Goal: Transaction & Acquisition: Purchase product/service

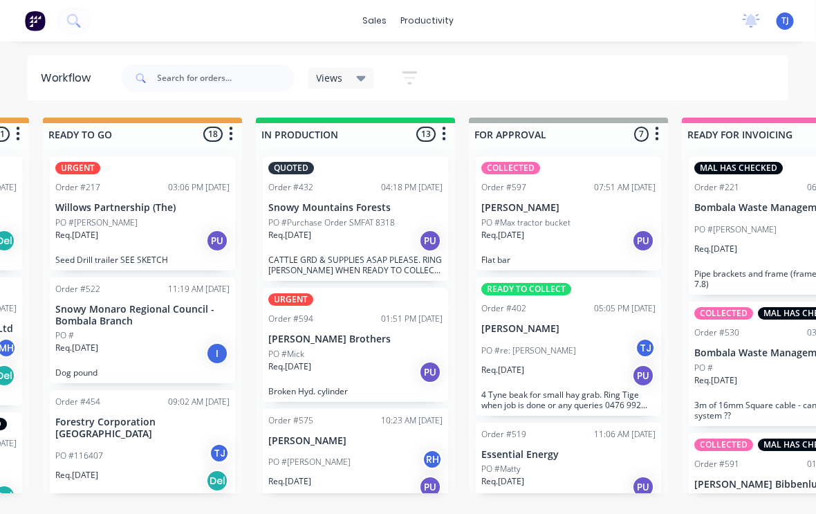
scroll to position [0, 626]
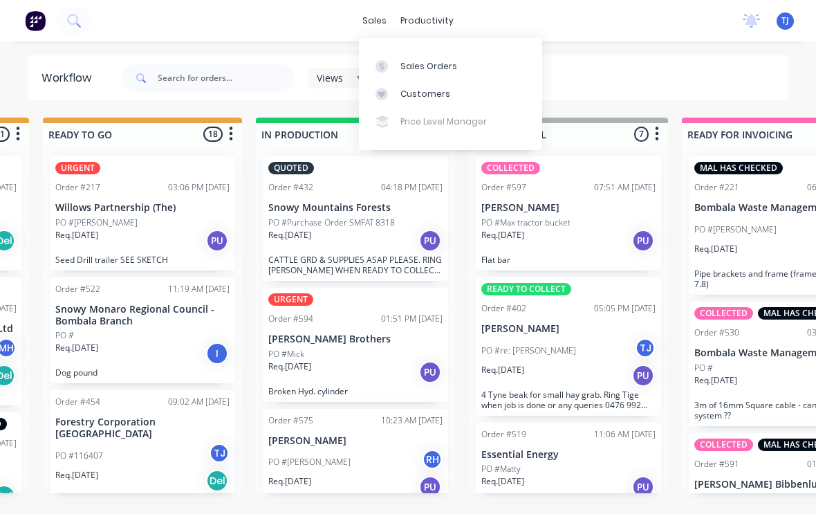
click at [440, 64] on div "Sales Orders" at bounding box center [429, 66] width 57 height 12
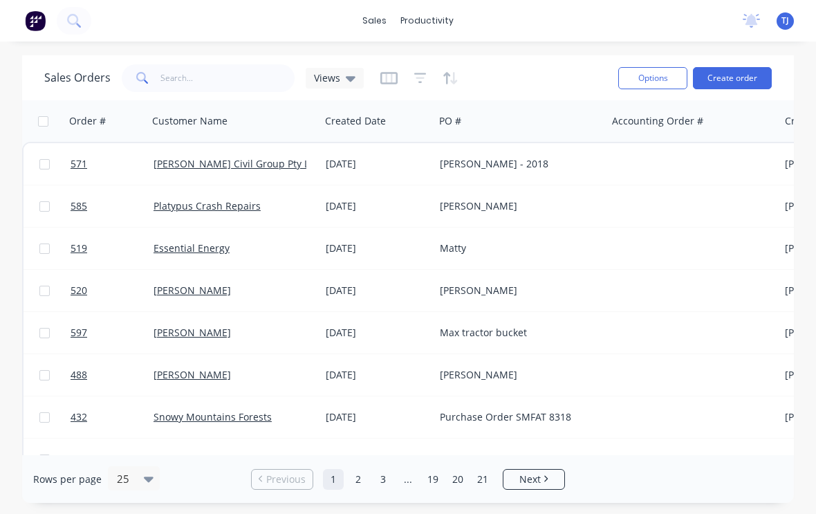
click at [738, 76] on button "Create order" at bounding box center [732, 78] width 79 height 22
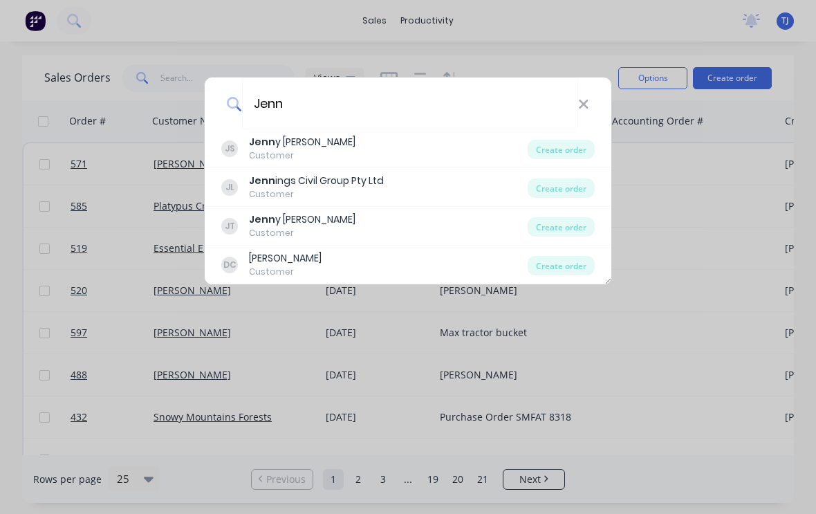
type input "Jenn"
click at [572, 186] on div "Create order" at bounding box center [561, 188] width 67 height 19
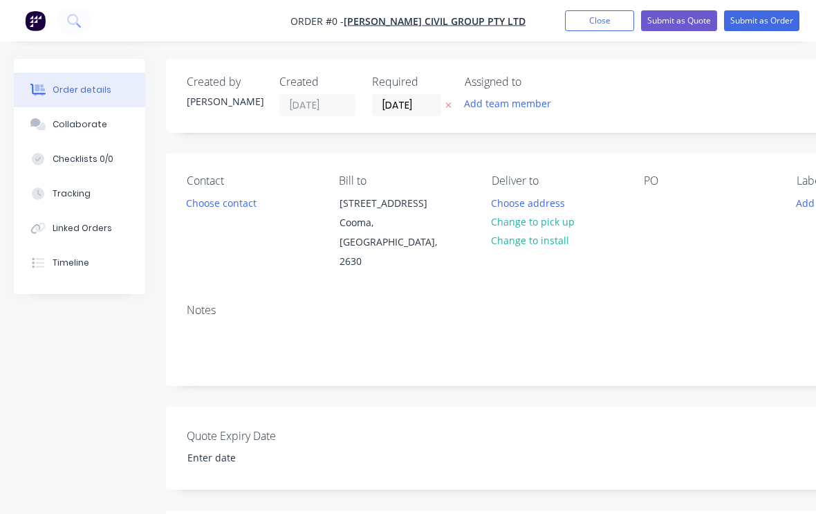
click at [569, 219] on button "Change to pick up" at bounding box center [533, 221] width 98 height 19
click at [656, 207] on div at bounding box center [655, 203] width 22 height 20
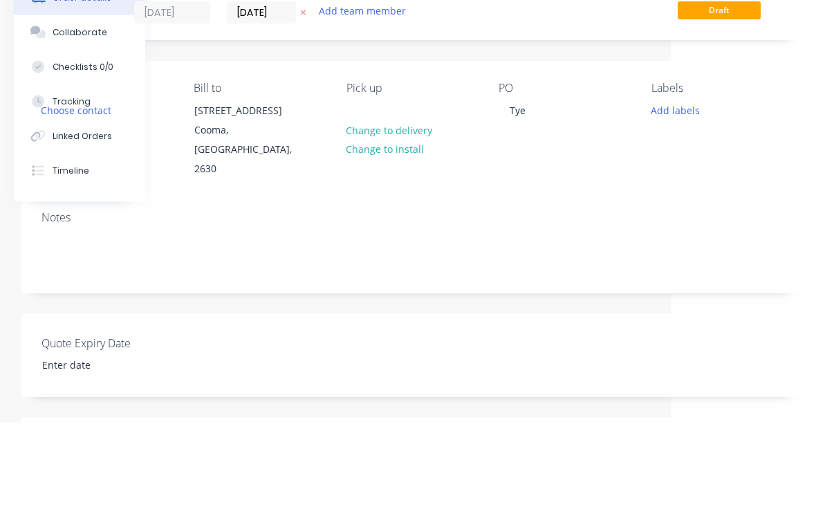
scroll to position [93, 145]
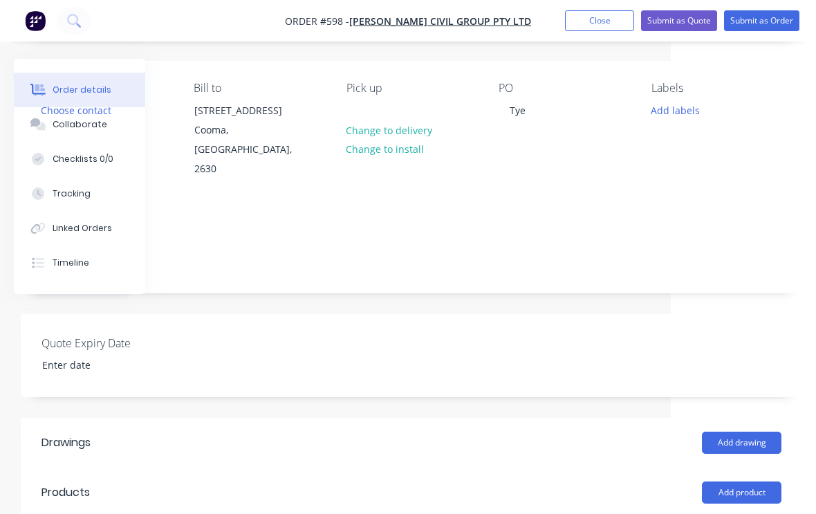
click at [514, 134] on div "PO Tye" at bounding box center [564, 131] width 130 height 98
click at [524, 102] on div "Tye" at bounding box center [518, 110] width 38 height 20
click at [524, 111] on div "Tye" at bounding box center [518, 111] width 38 height 20
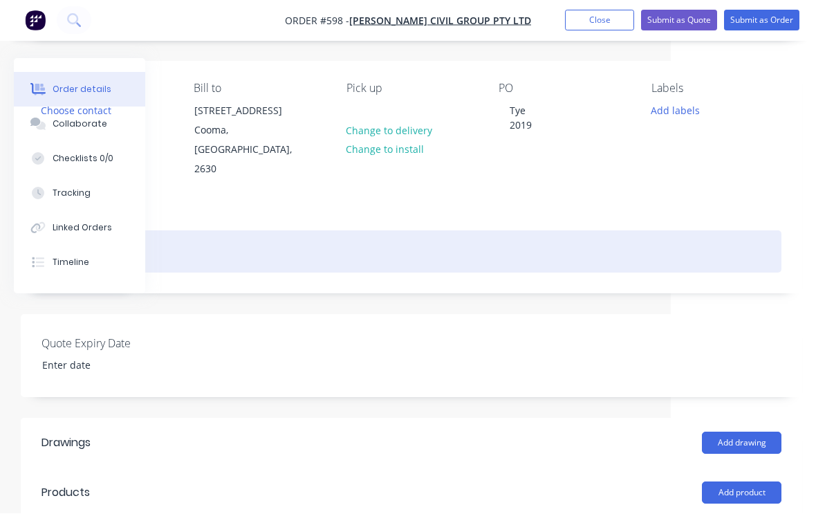
click at [192, 234] on div at bounding box center [412, 252] width 740 height 42
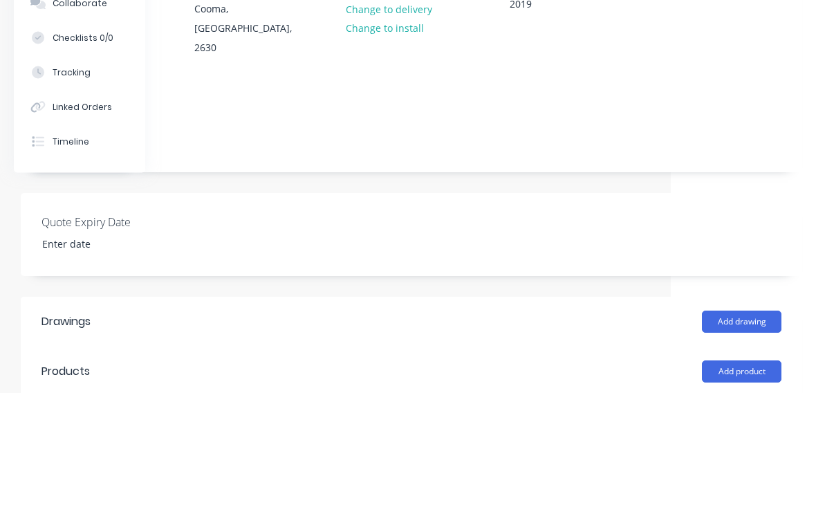
scroll to position [214, 145]
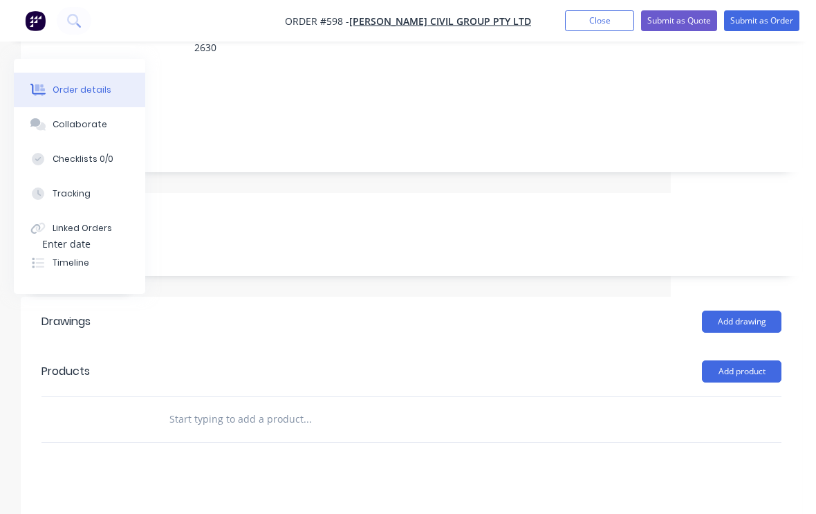
click at [756, 360] on button "Add product" at bounding box center [742, 371] width 80 height 22
click at [733, 396] on div "Product catalogue" at bounding box center [716, 406] width 107 height 20
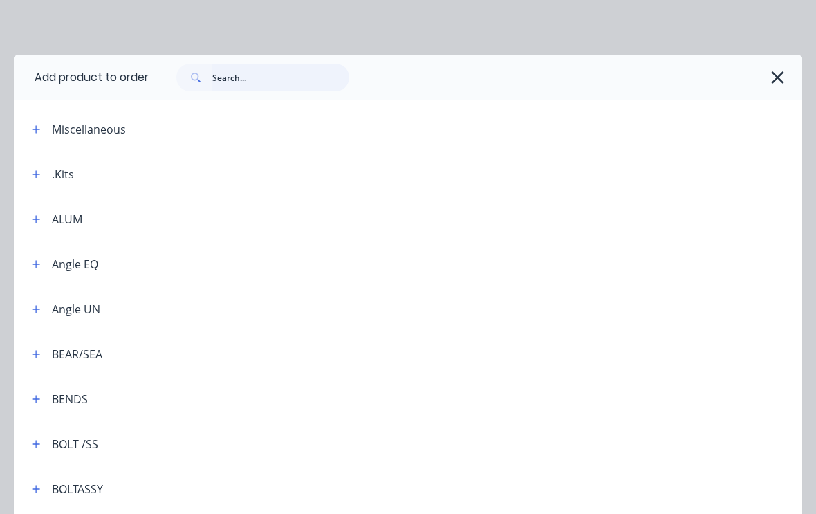
click at [255, 78] on input "text" at bounding box center [280, 78] width 137 height 28
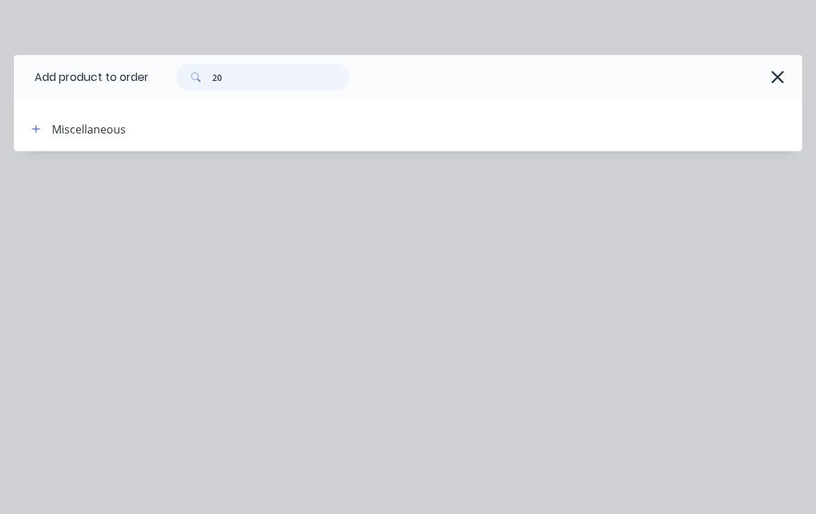
type input "2"
type input "Plate"
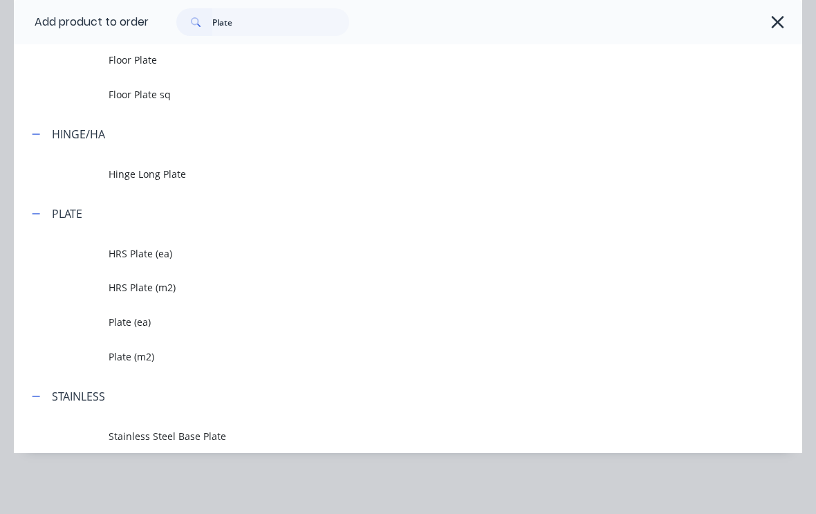
scroll to position [416, 0]
click at [131, 360] on span "Plate (m2)" at bounding box center [387, 356] width 556 height 15
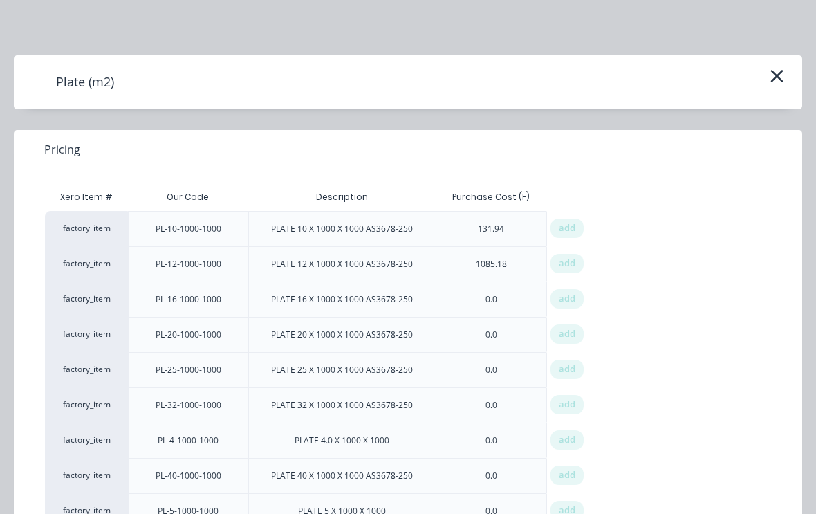
scroll to position [0, 0]
click at [787, 64] on div "Plate (m2)" at bounding box center [408, 82] width 789 height 54
click at [773, 82] on icon "button" at bounding box center [777, 75] width 15 height 19
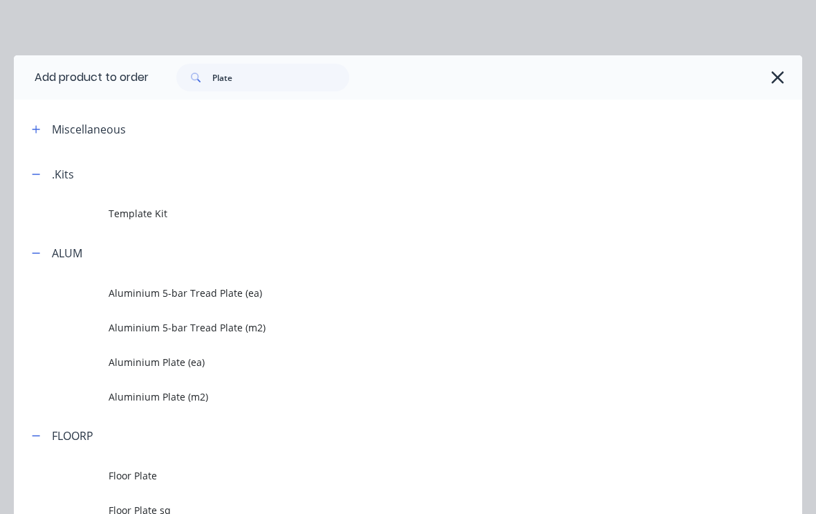
scroll to position [416, 0]
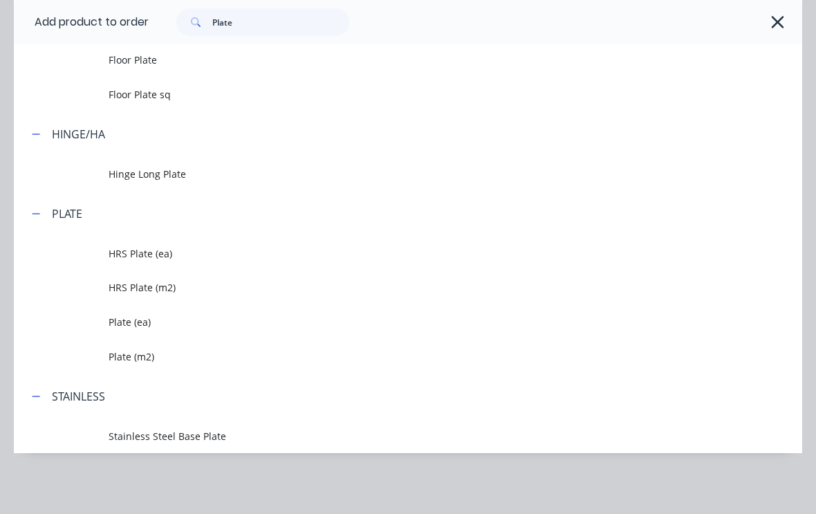
click at [170, 287] on span "HRS Plate (m2)" at bounding box center [387, 287] width 556 height 15
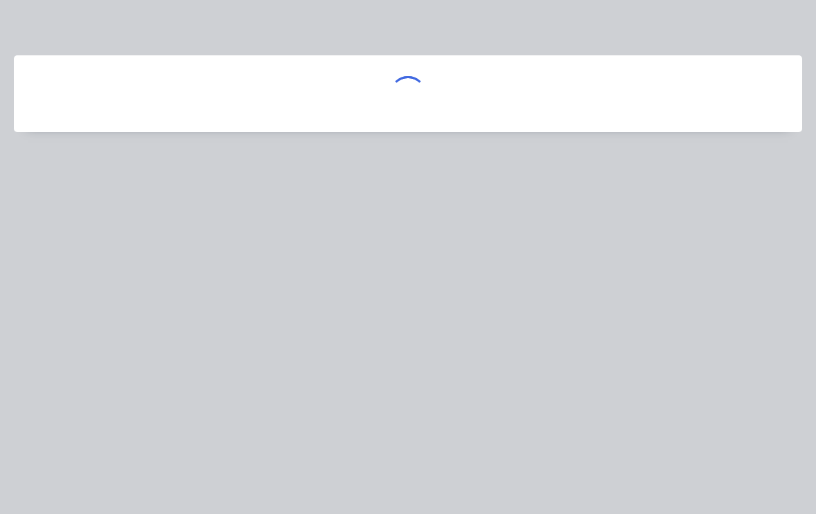
scroll to position [0, 0]
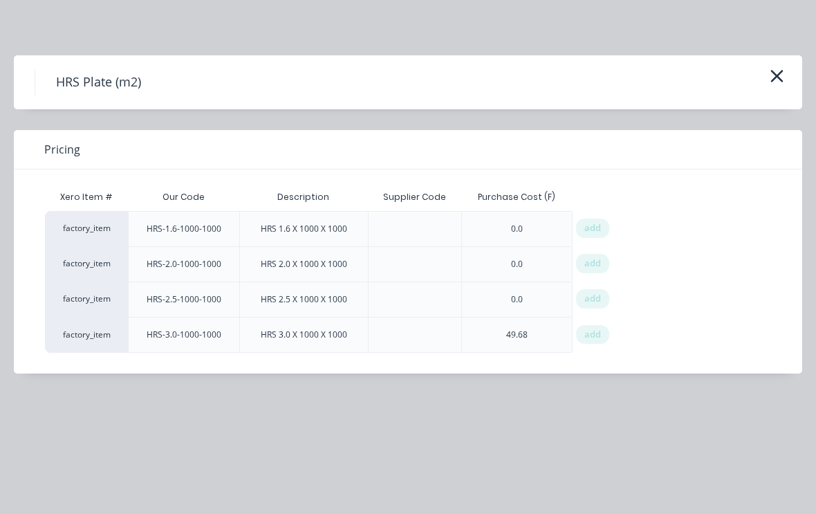
click at [784, 72] on icon "button" at bounding box center [777, 75] width 15 height 19
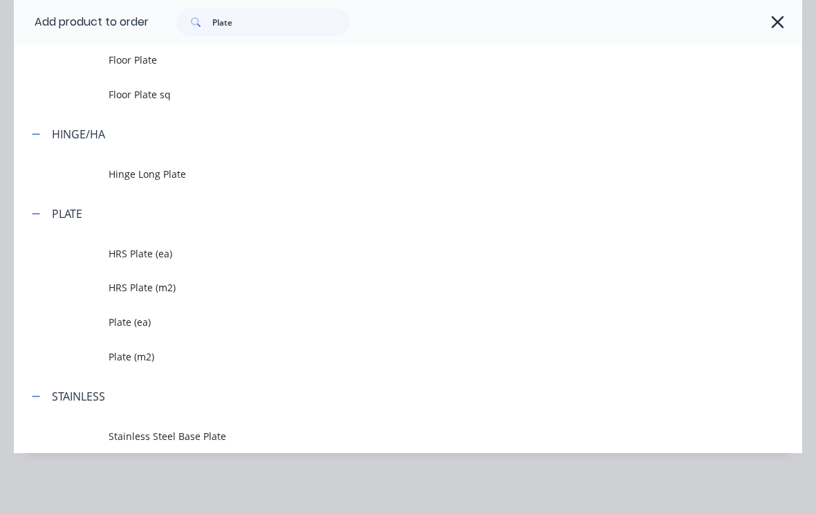
click at [150, 358] on span "Plate (m2)" at bounding box center [387, 356] width 556 height 15
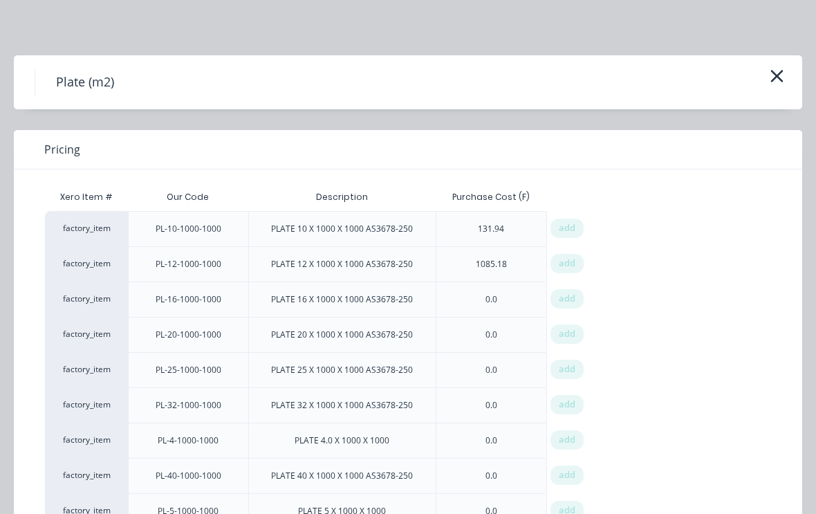
scroll to position [0, 0]
click at [776, 76] on icon "button" at bounding box center [777, 75] width 15 height 19
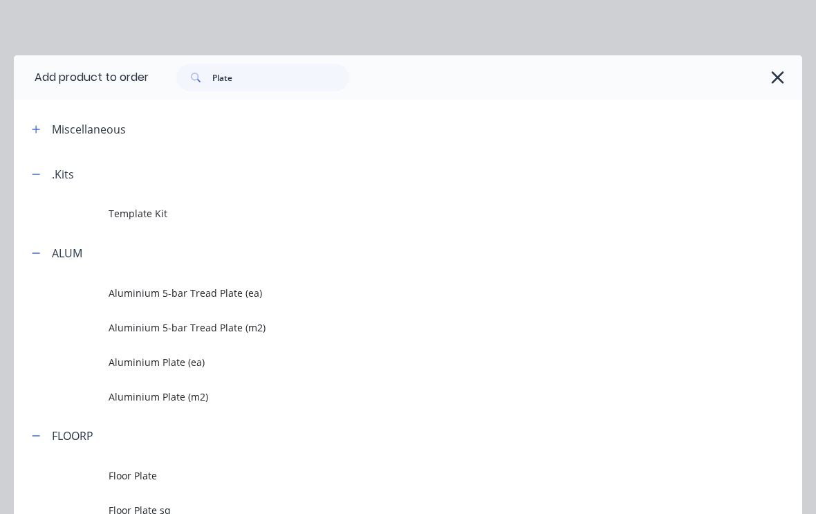
scroll to position [416, 0]
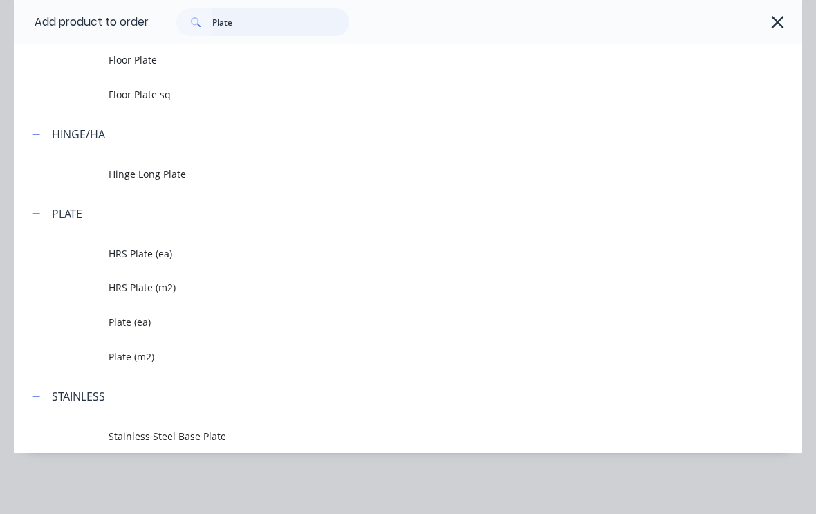
click at [268, 22] on input "Plate" at bounding box center [280, 22] width 137 height 28
type input "P"
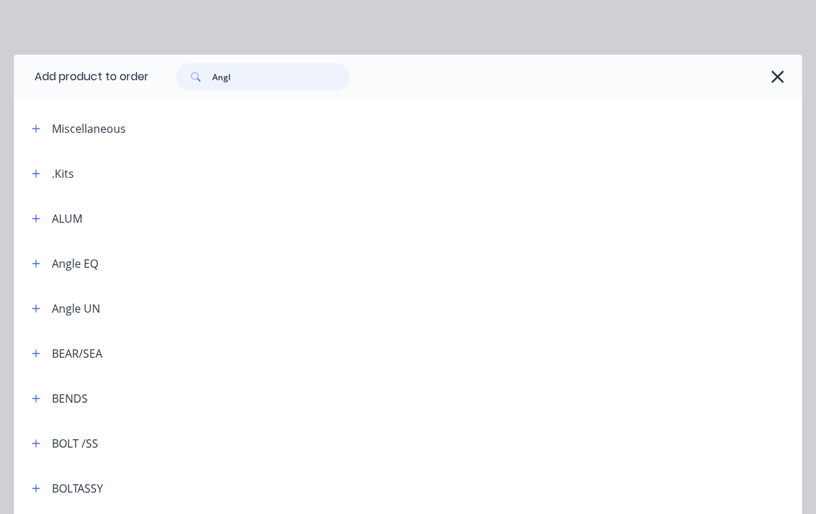
type input "Angle"
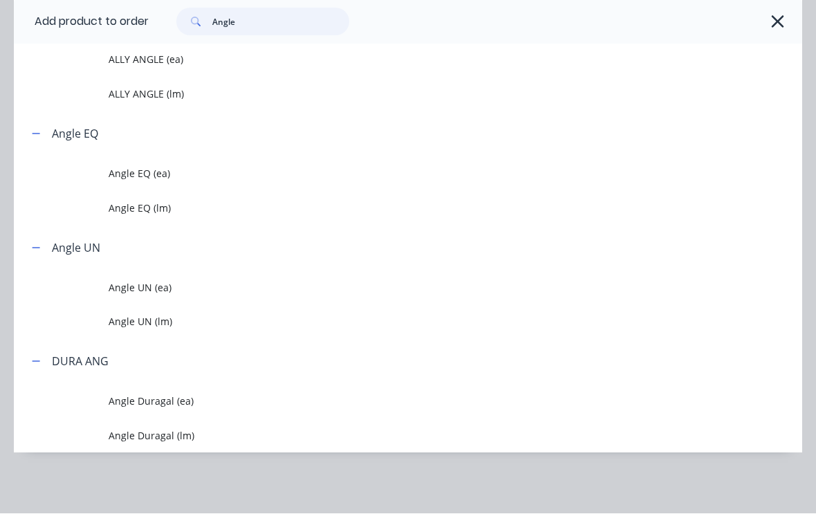
scroll to position [214, 145]
click at [163, 322] on span "Angle UN (lm)" at bounding box center [387, 322] width 556 height 15
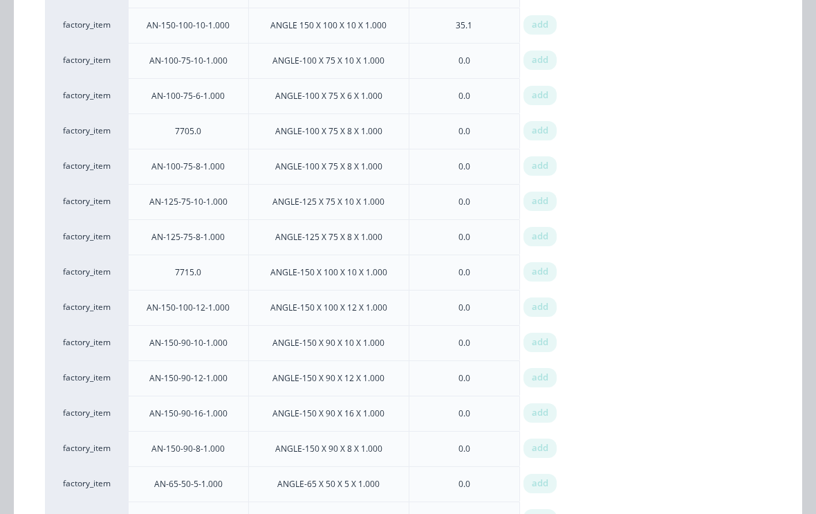
scroll to position [275, 0]
click at [545, 304] on span "add" at bounding box center [540, 307] width 17 height 14
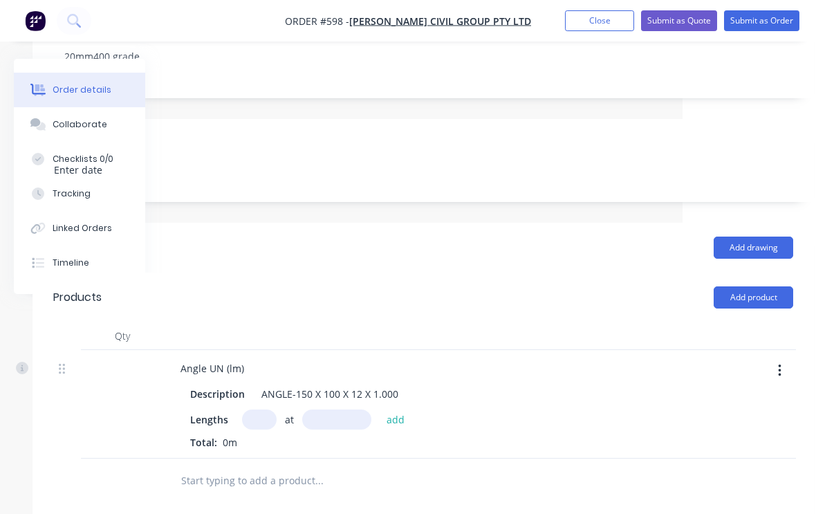
scroll to position [291, 133]
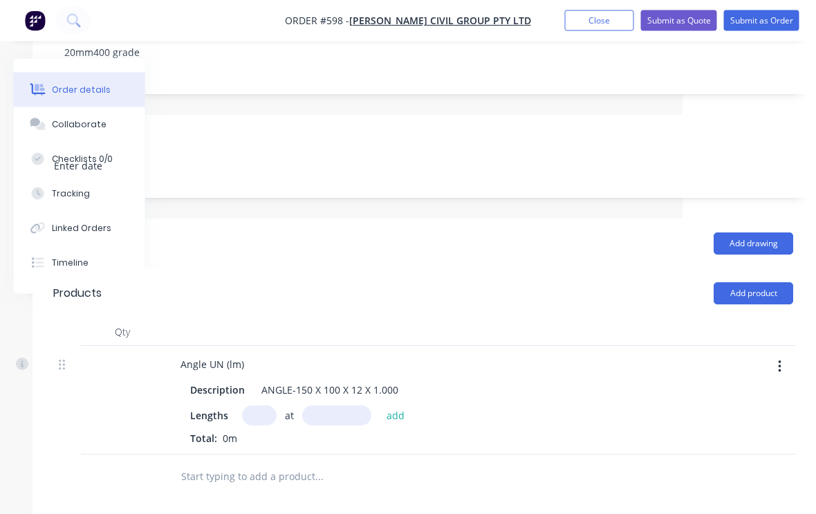
click at [259, 406] on input "text" at bounding box center [260, 416] width 35 height 20
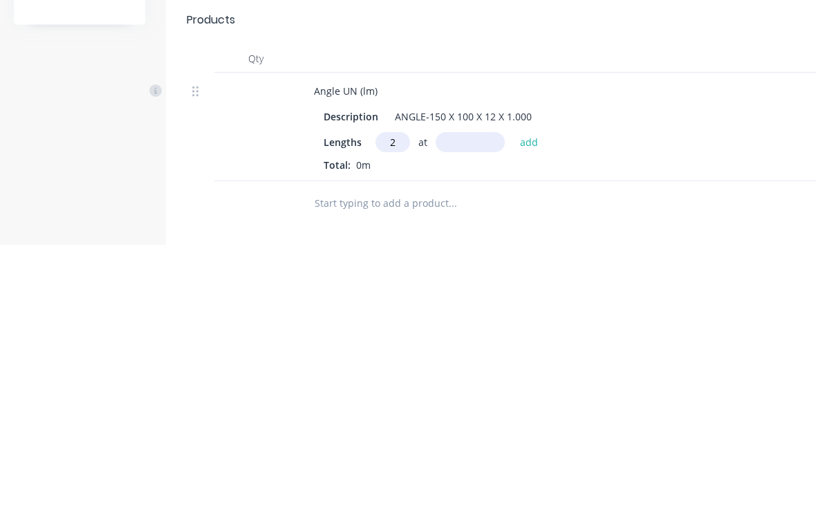
type input "2"
click at [483, 402] on input "text" at bounding box center [470, 412] width 69 height 20
type input "2000"
click at [529, 402] on button "add" at bounding box center [529, 411] width 33 height 19
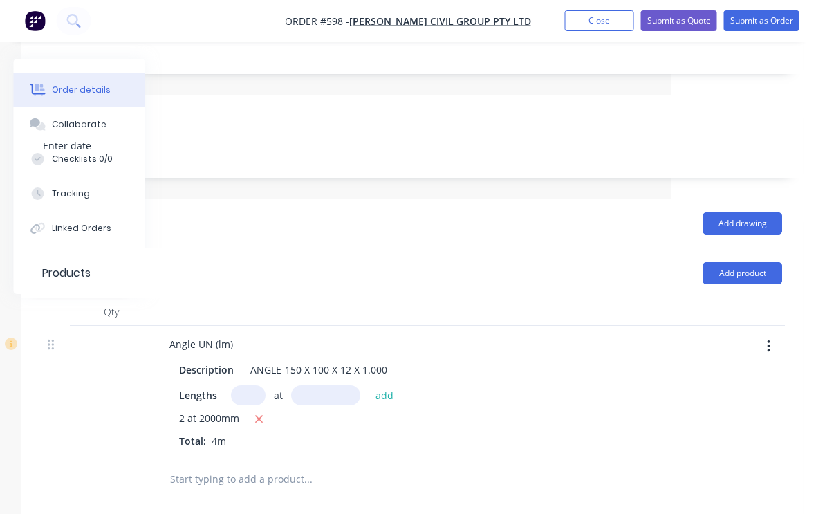
click at [750, 262] on button "Add product" at bounding box center [744, 273] width 80 height 22
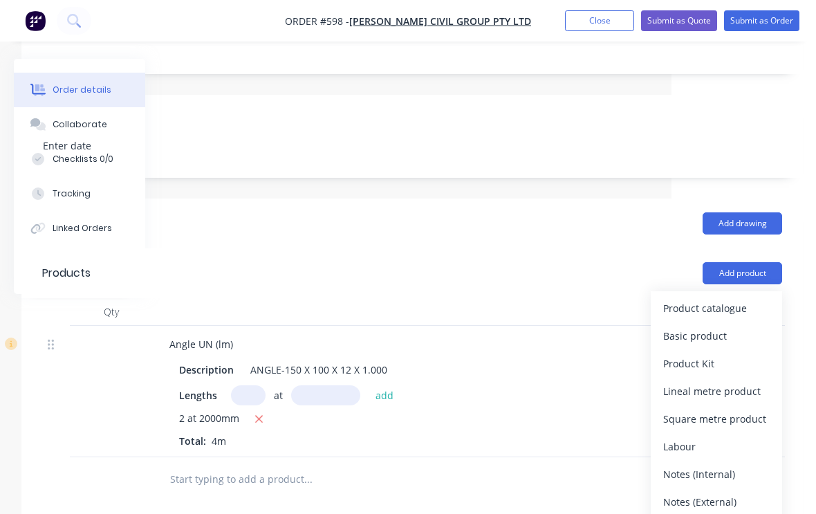
click at [733, 298] on div "Product catalogue" at bounding box center [717, 308] width 107 height 20
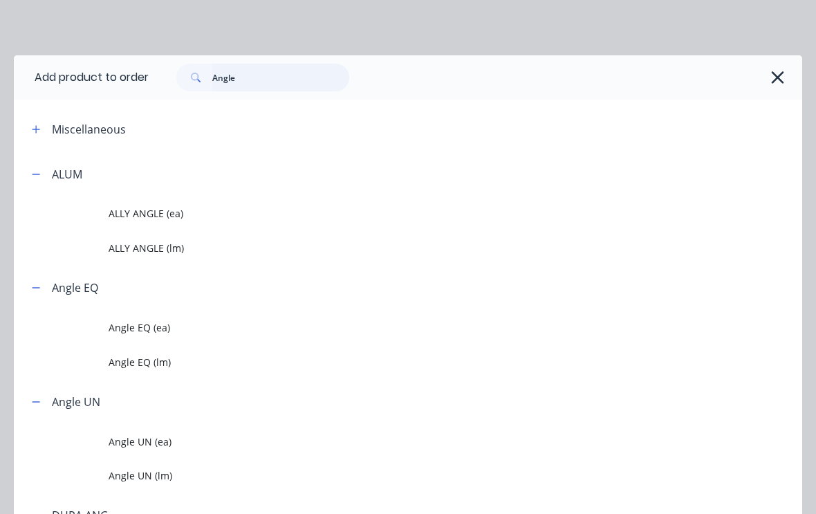
click at [277, 77] on input "Angle" at bounding box center [280, 78] width 137 height 28
type input "A"
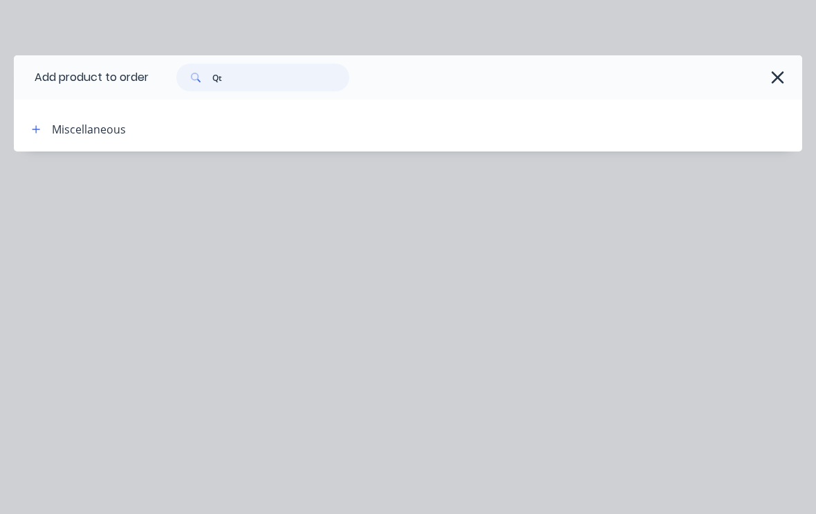
type input "Q"
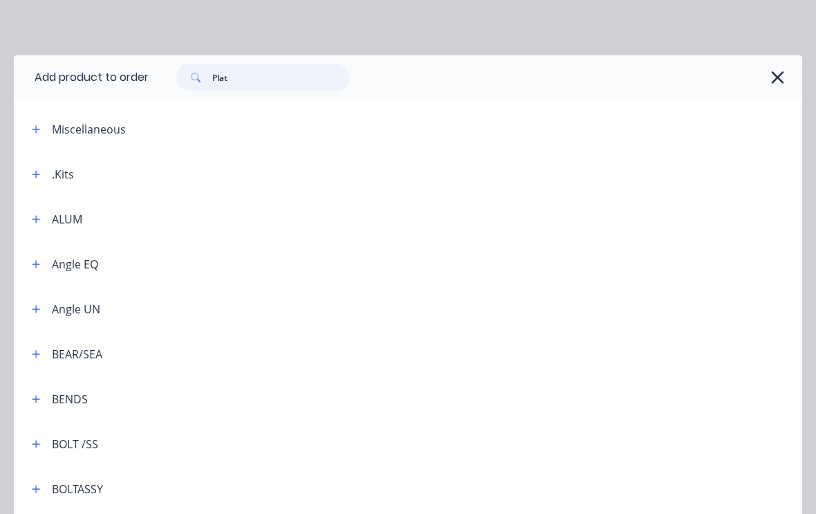
type input "Plate"
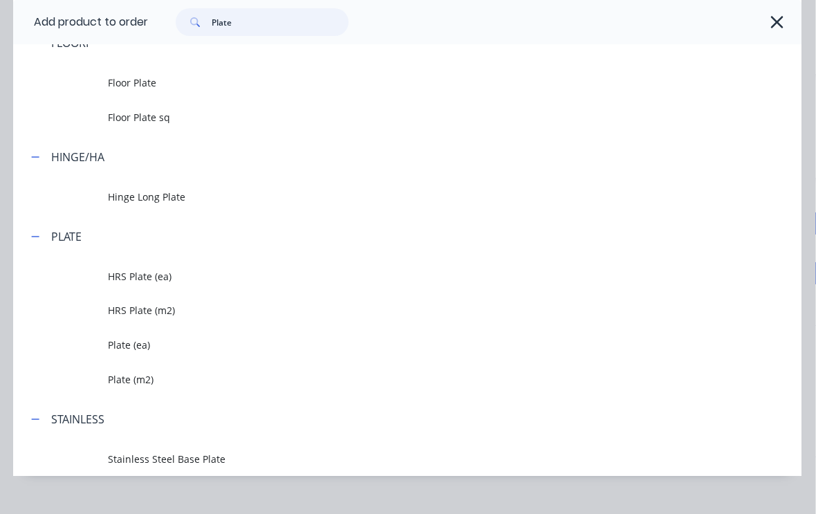
scroll to position [312, 35]
click at [147, 376] on span "Plate (m2)" at bounding box center [387, 379] width 556 height 15
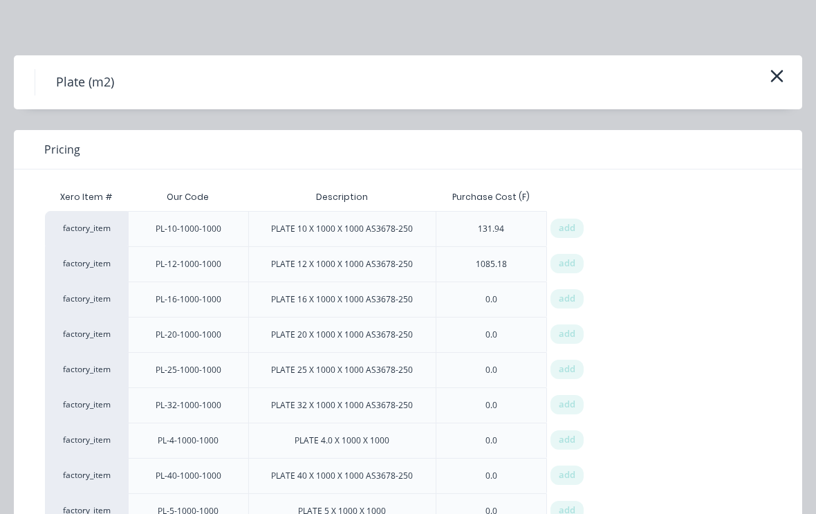
scroll to position [0, 0]
click at [783, 73] on icon "button" at bounding box center [777, 75] width 15 height 19
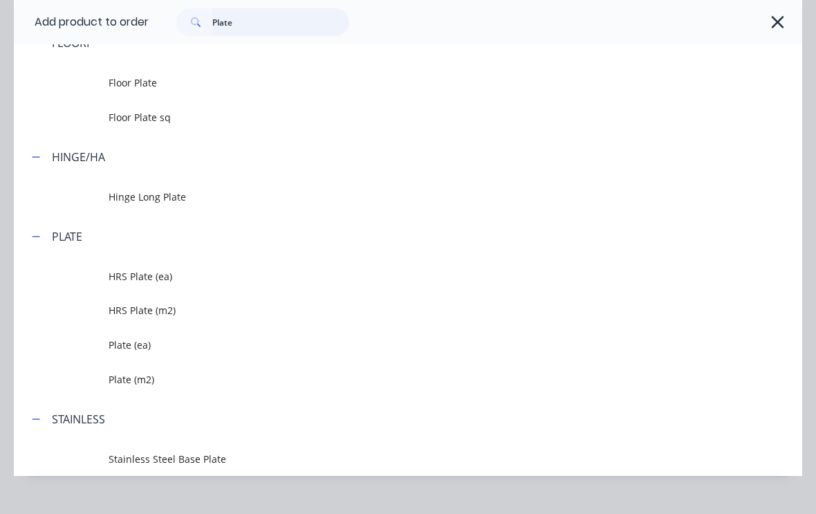
click at [271, 22] on input "Plate" at bounding box center [280, 22] width 137 height 28
type input "P"
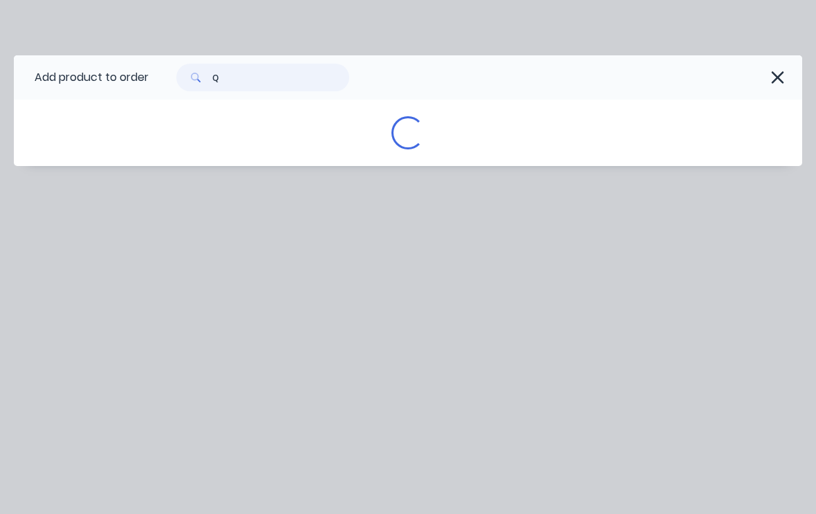
scroll to position [0, 0]
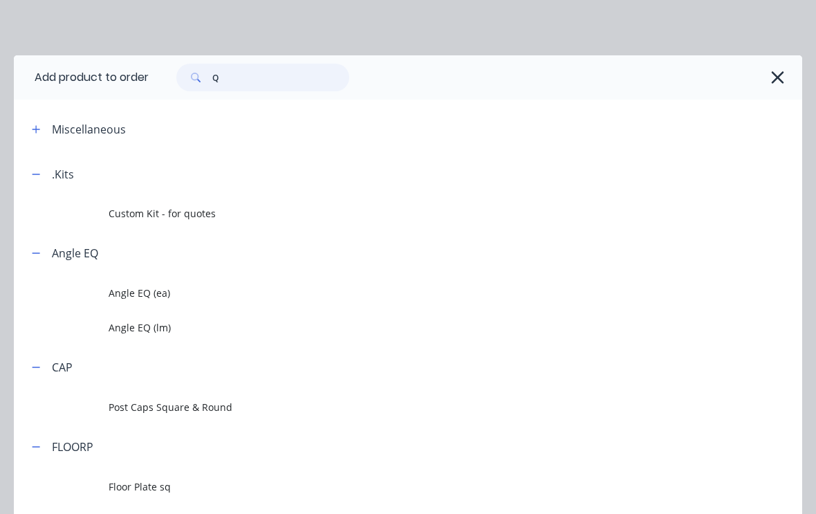
type input "A"
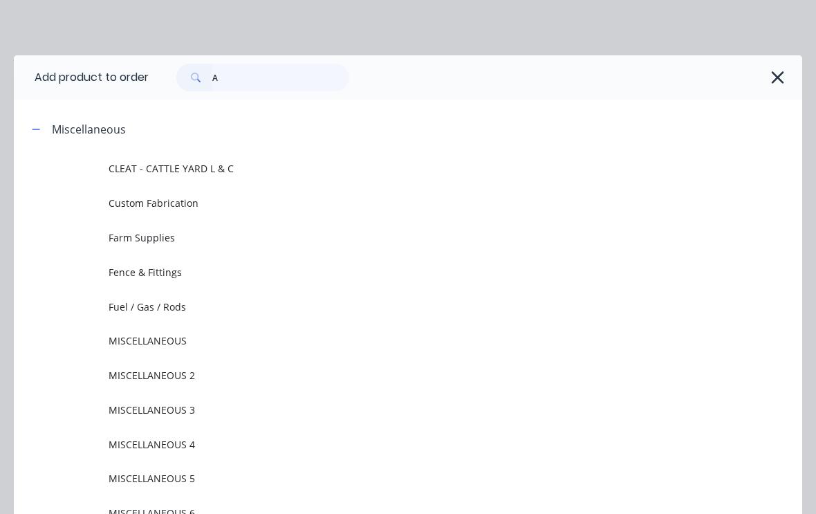
click at [775, 75] on icon "button" at bounding box center [777, 77] width 12 height 12
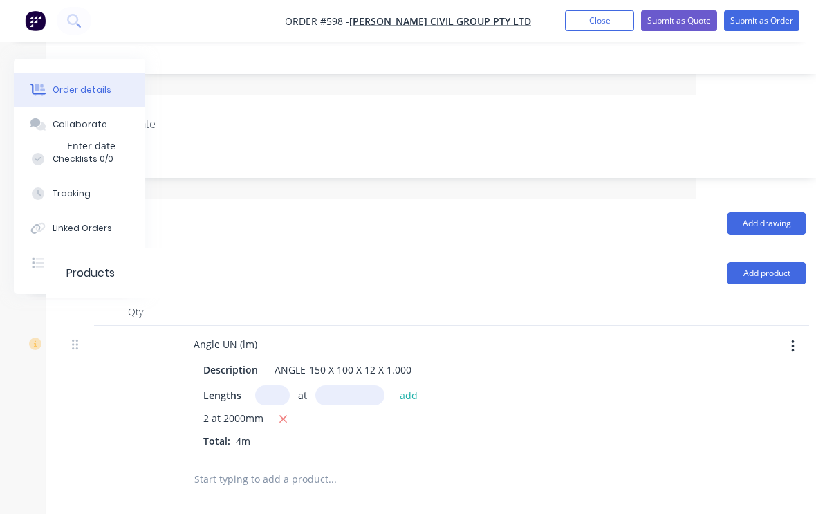
scroll to position [312, 145]
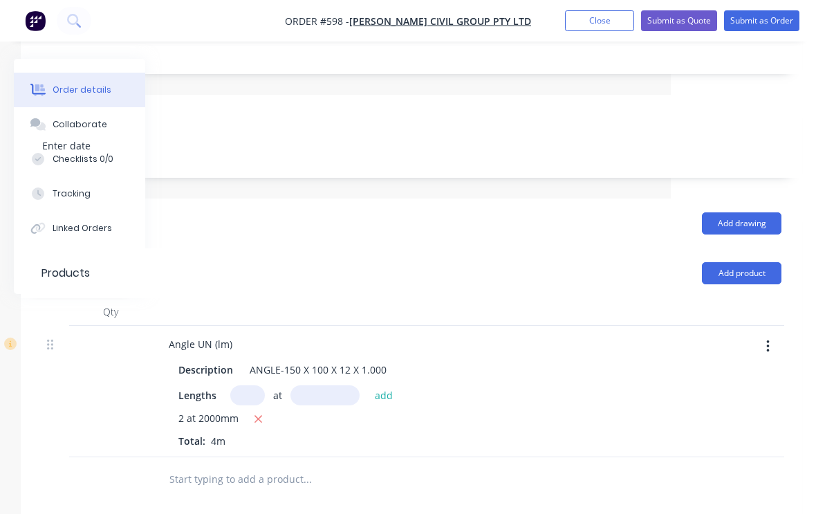
click at [758, 262] on button "Add product" at bounding box center [742, 273] width 80 height 22
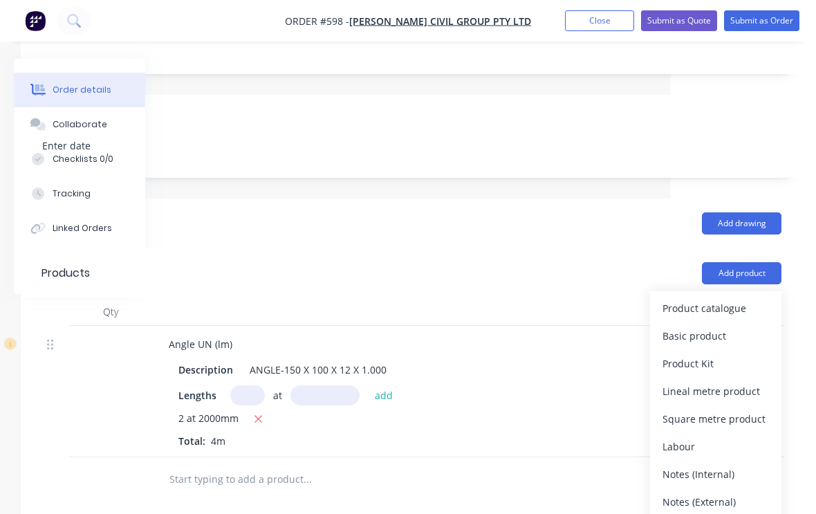
click at [725, 298] on div "Product catalogue" at bounding box center [716, 308] width 107 height 20
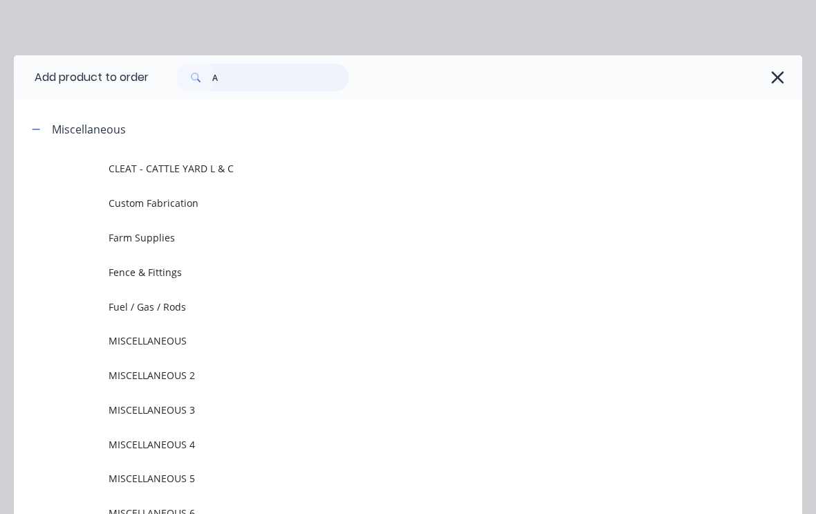
click at [255, 74] on input "A" at bounding box center [280, 78] width 137 height 28
type input "Q"
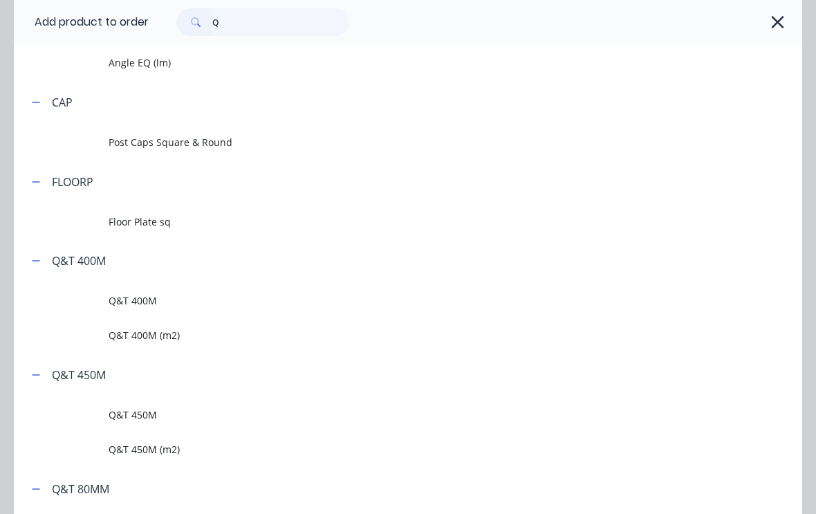
scroll to position [266, 0]
click at [156, 335] on span "Q&T 400M (m2)" at bounding box center [387, 334] width 556 height 15
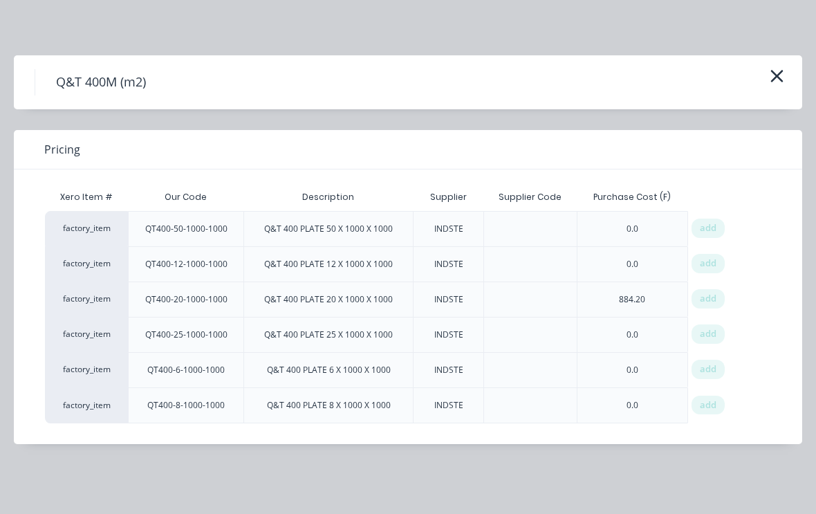
click at [713, 295] on span "add" at bounding box center [708, 299] width 17 height 14
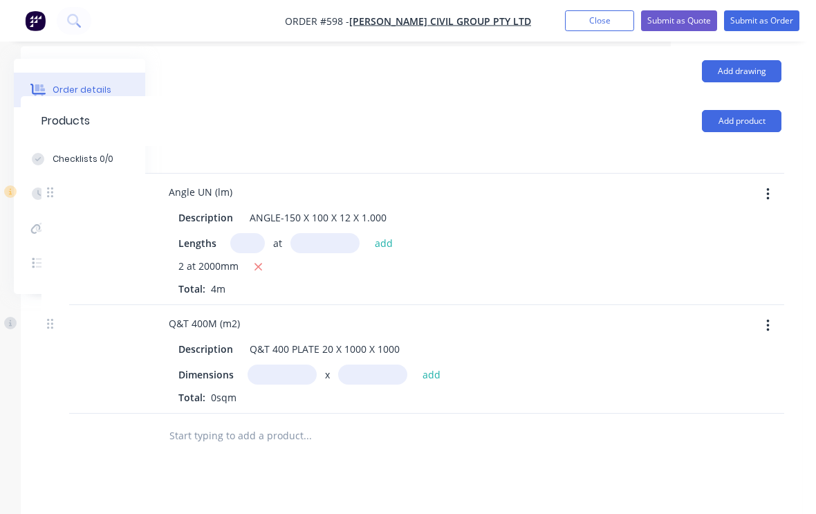
scroll to position [471, 145]
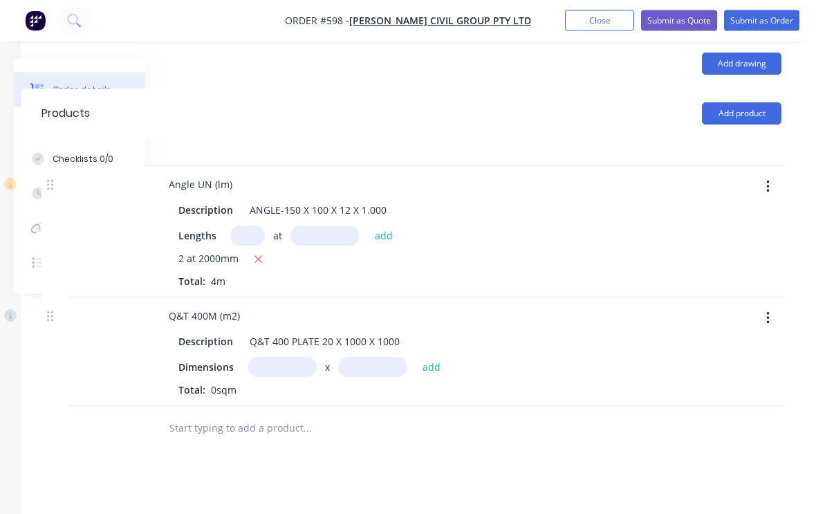
click at [287, 358] on input "text" at bounding box center [282, 368] width 69 height 20
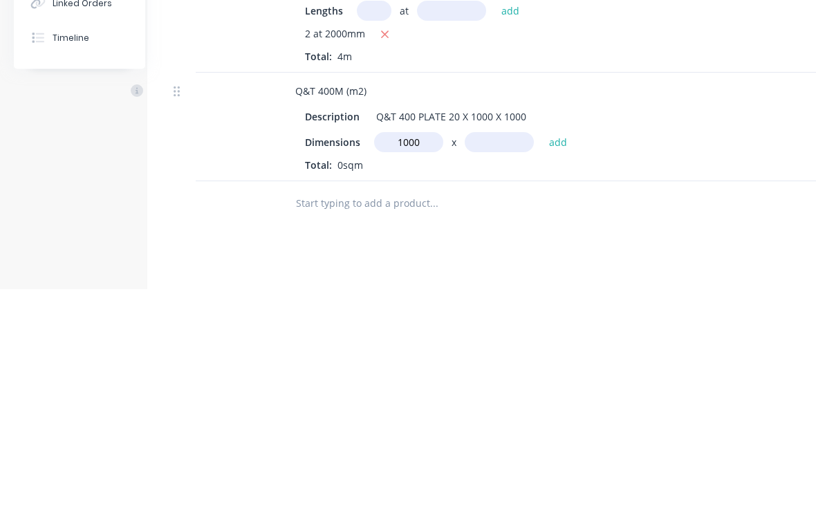
click at [504, 358] on input "text" at bounding box center [499, 368] width 69 height 20
type input "1000m"
type input "1400"
click at [568, 358] on button "add" at bounding box center [558, 367] width 33 height 19
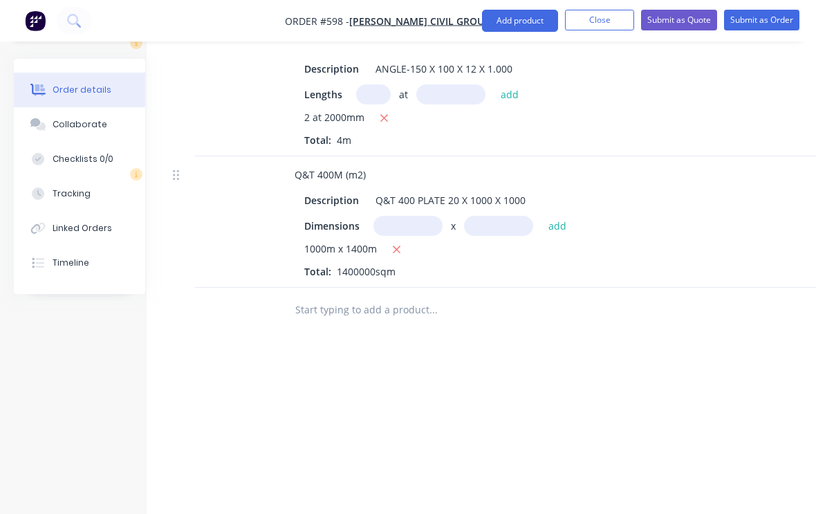
click at [396, 244] on icon "button" at bounding box center [396, 250] width 9 height 12
click at [414, 217] on input "text" at bounding box center [408, 227] width 69 height 20
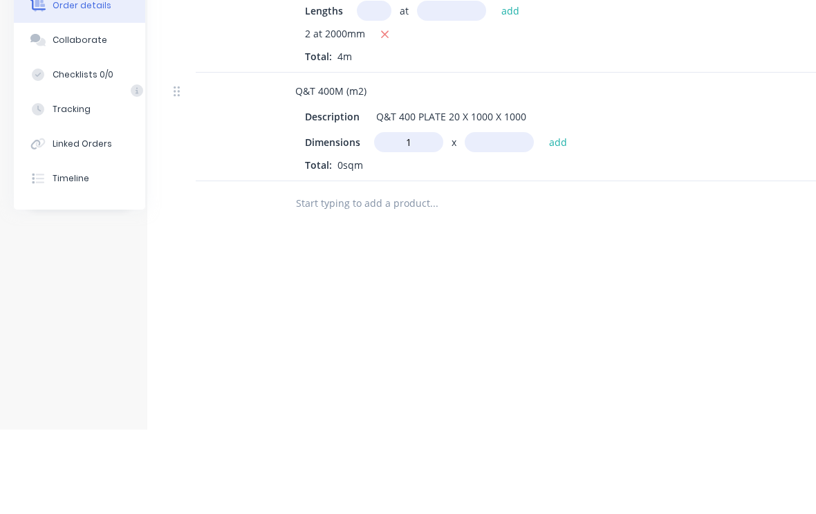
click at [502, 217] on input "text" at bounding box center [499, 227] width 69 height 20
type input "1m"
type input "1.4"
click at [564, 217] on button "add" at bounding box center [558, 226] width 33 height 19
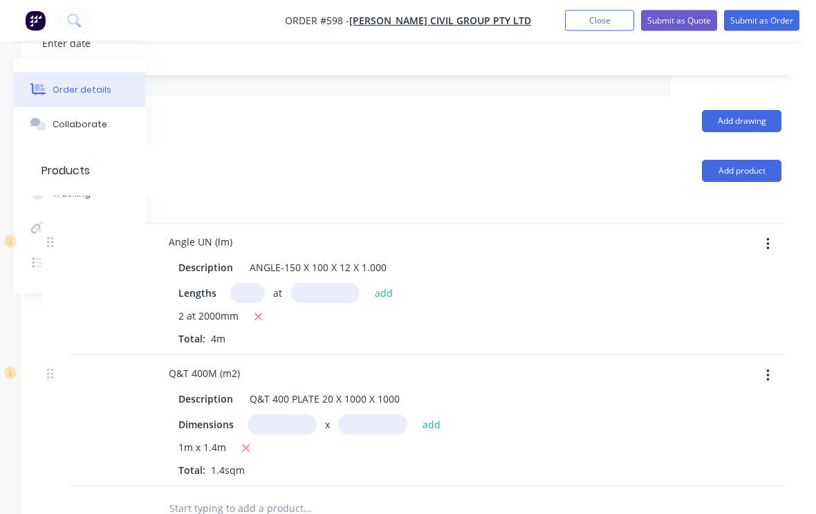
scroll to position [404, 145]
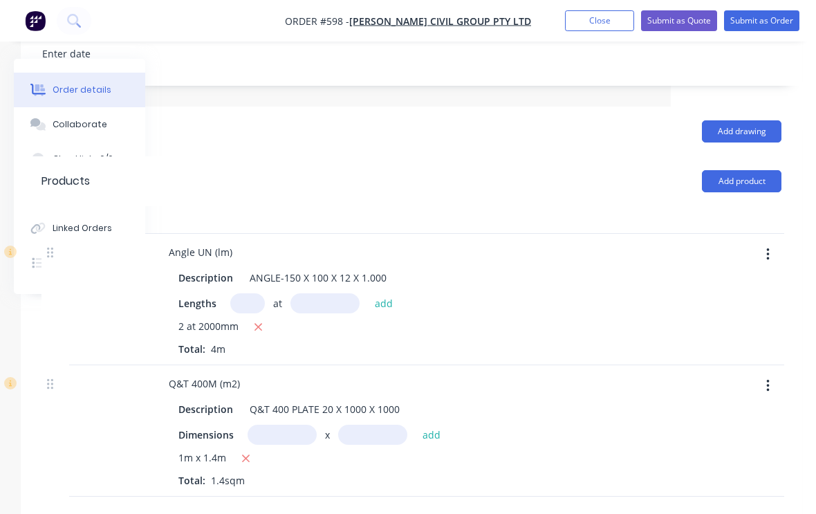
click at [750, 170] on button "Add product" at bounding box center [742, 181] width 80 height 22
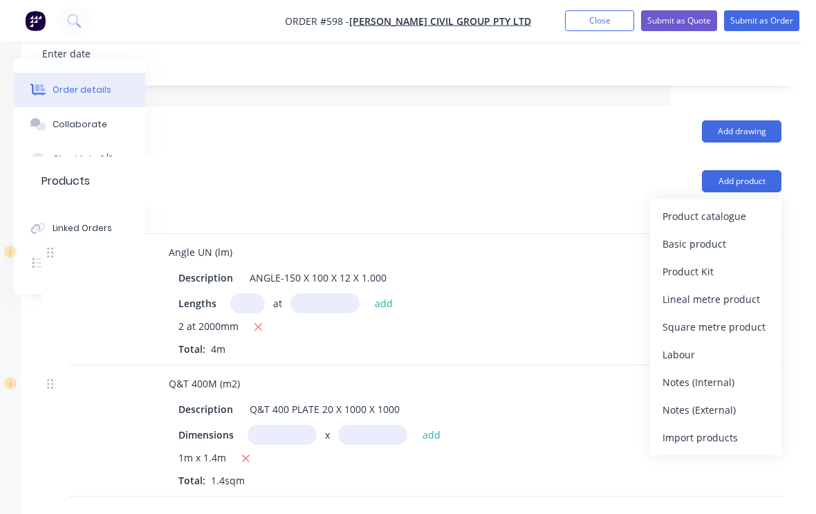
click at [732, 206] on div "Product catalogue" at bounding box center [716, 216] width 107 height 20
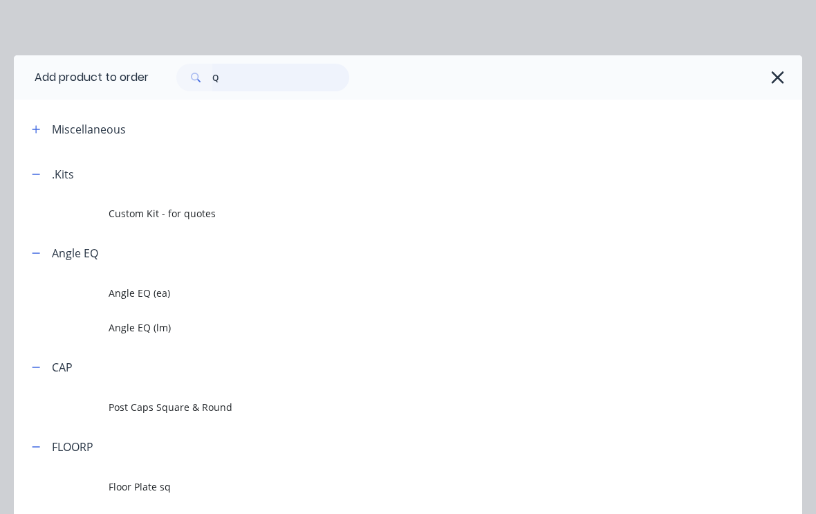
click at [243, 81] on input "Q" at bounding box center [280, 78] width 137 height 28
type input "Cutting"
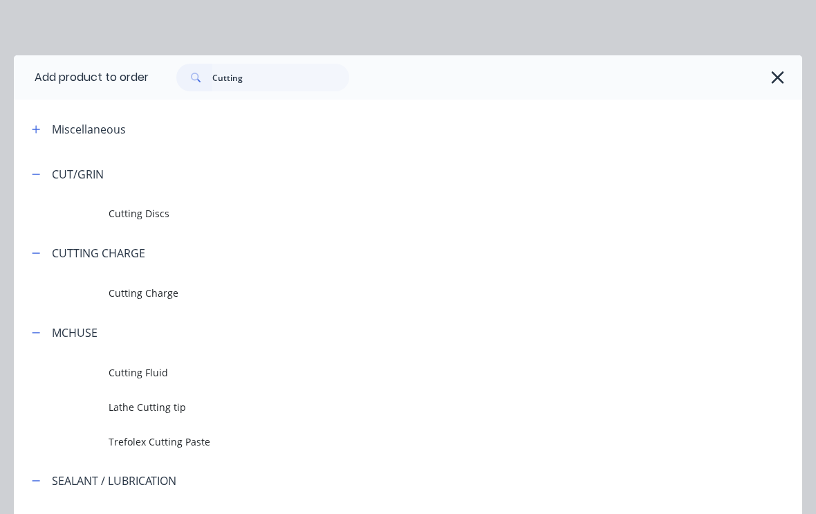
click at [140, 291] on span "Cutting Charge" at bounding box center [387, 293] width 556 height 15
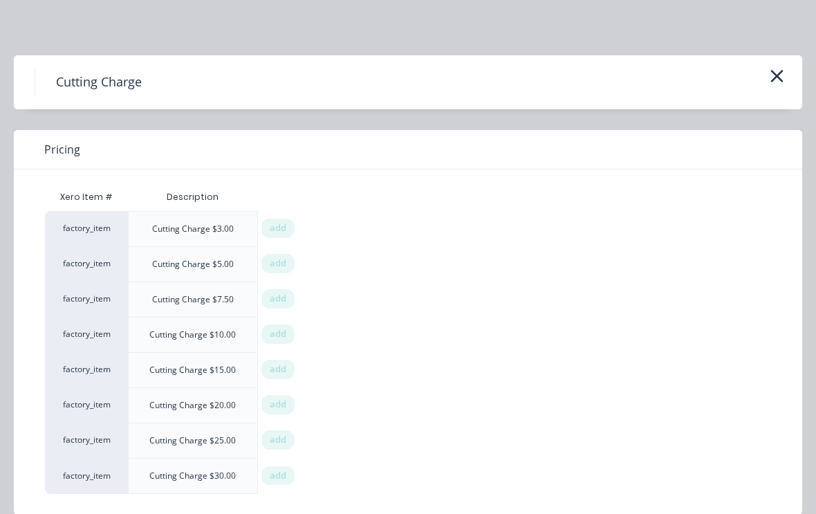
click at [283, 435] on span "add" at bounding box center [278, 440] width 17 height 14
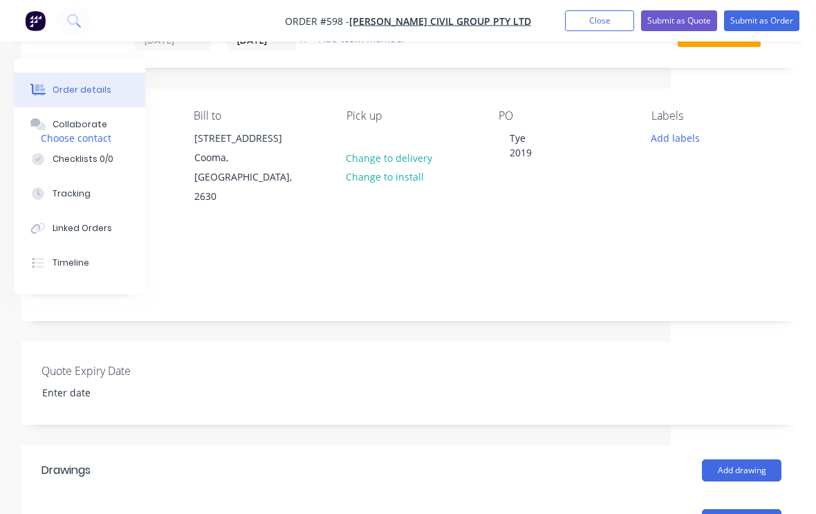
scroll to position [0, 145]
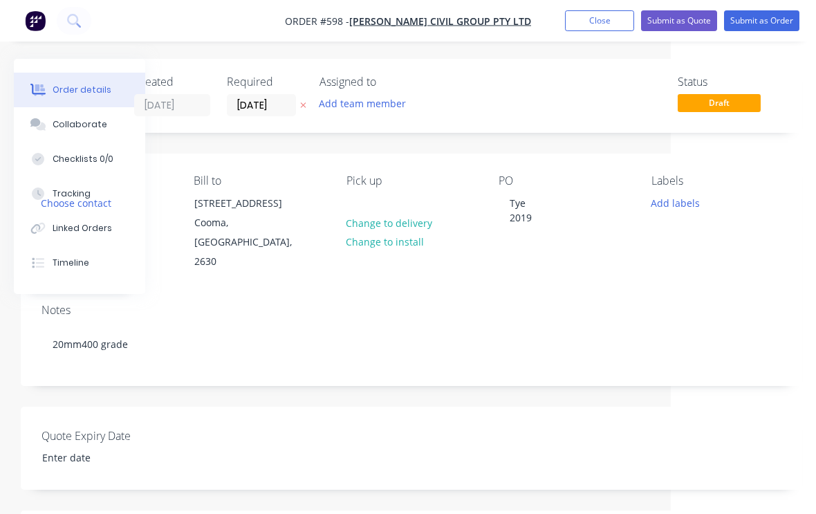
click at [684, 197] on button "Add labels" at bounding box center [675, 202] width 64 height 19
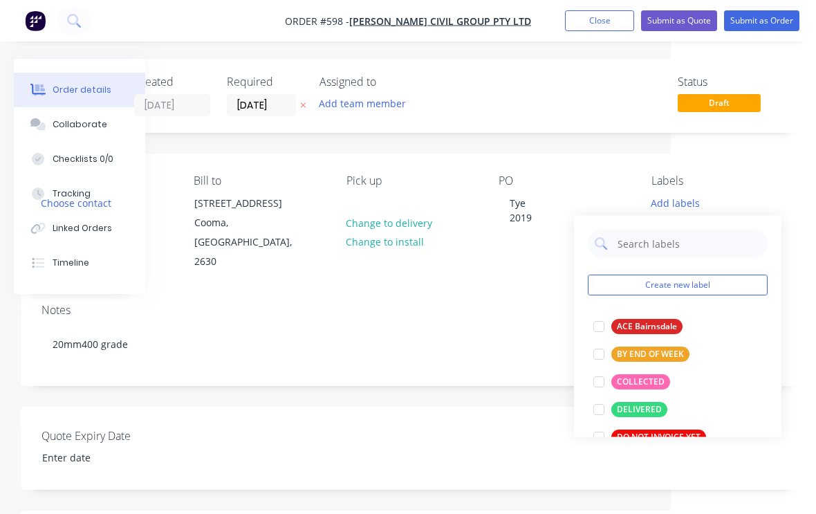
click at [603, 381] on div at bounding box center [599, 382] width 28 height 28
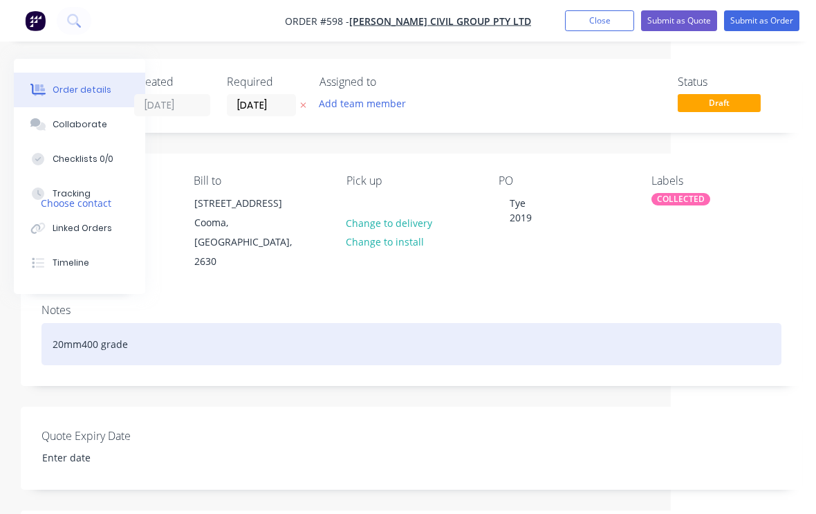
click at [518, 345] on div "20mm400 grade" at bounding box center [412, 344] width 740 height 42
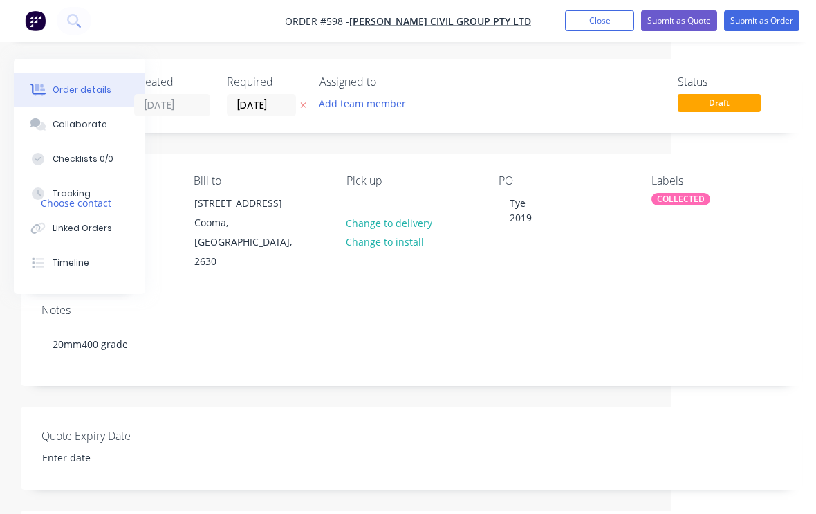
click at [762, 21] on button "Submit as Order" at bounding box center [761, 20] width 75 height 21
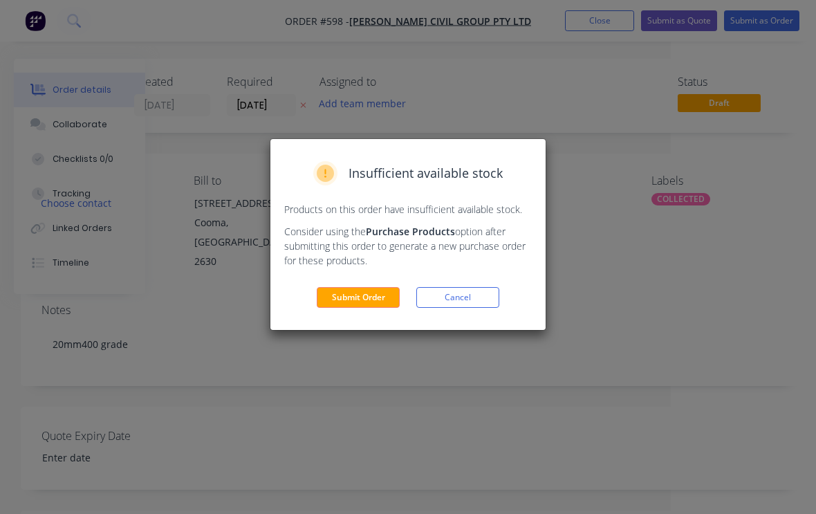
click at [353, 302] on button "Submit Order" at bounding box center [358, 297] width 83 height 21
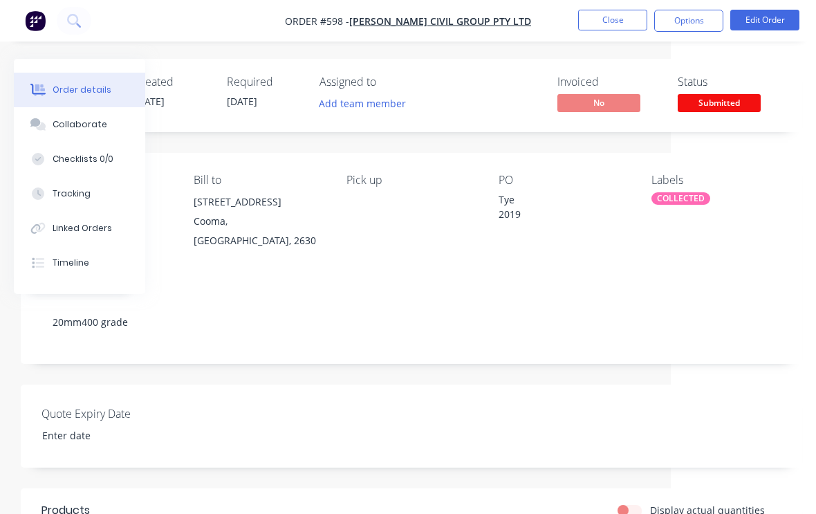
click at [621, 17] on button "Close" at bounding box center [612, 20] width 69 height 21
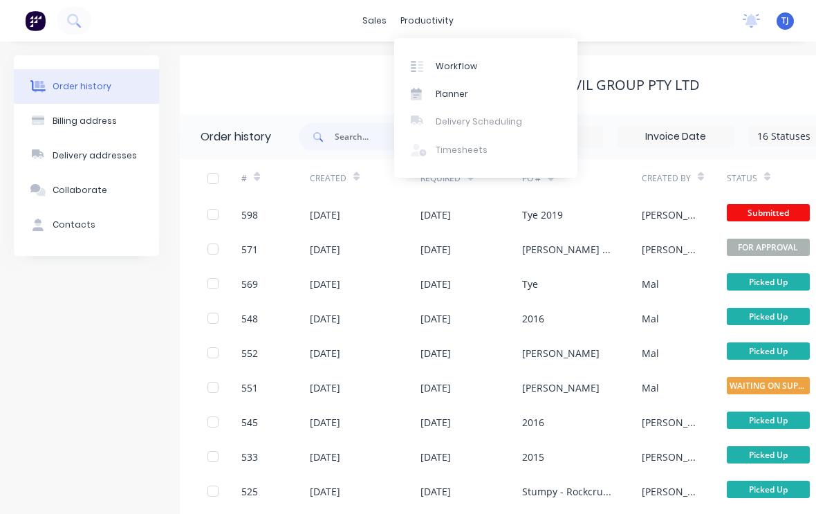
click at [473, 67] on div "Workflow" at bounding box center [457, 66] width 42 height 12
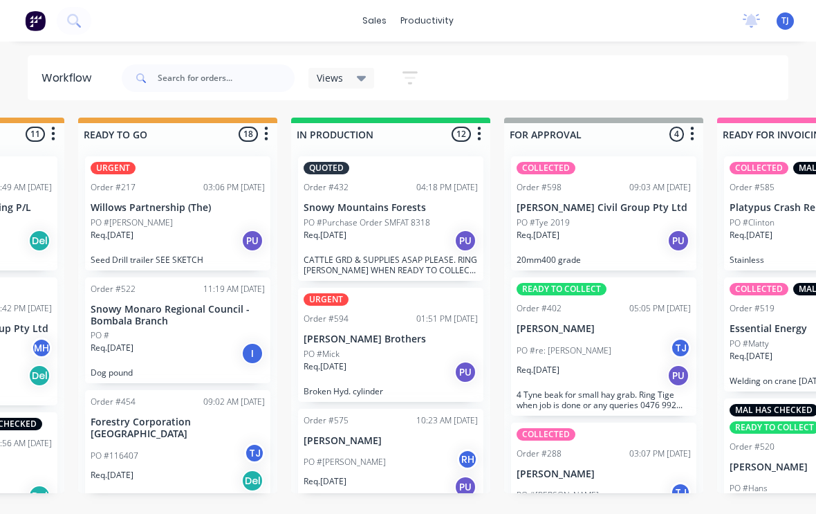
scroll to position [433, 0]
